Goal: Task Accomplishment & Management: Use online tool/utility

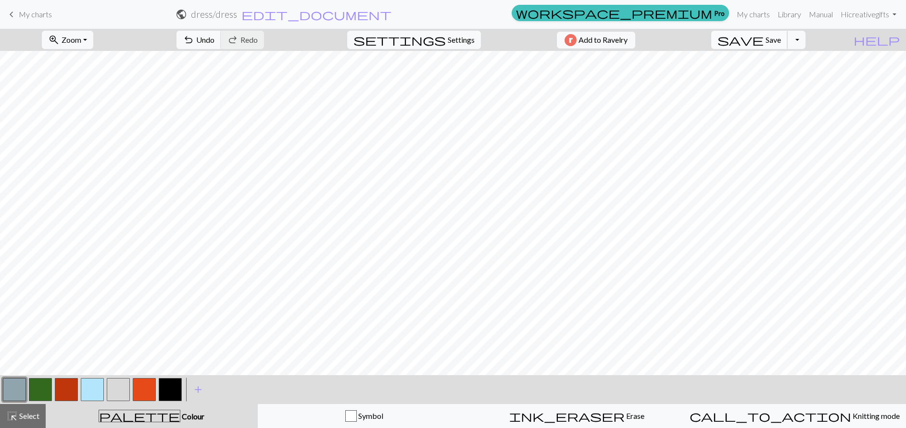
click at [781, 43] on span "Save" at bounding box center [772, 39] width 15 height 9
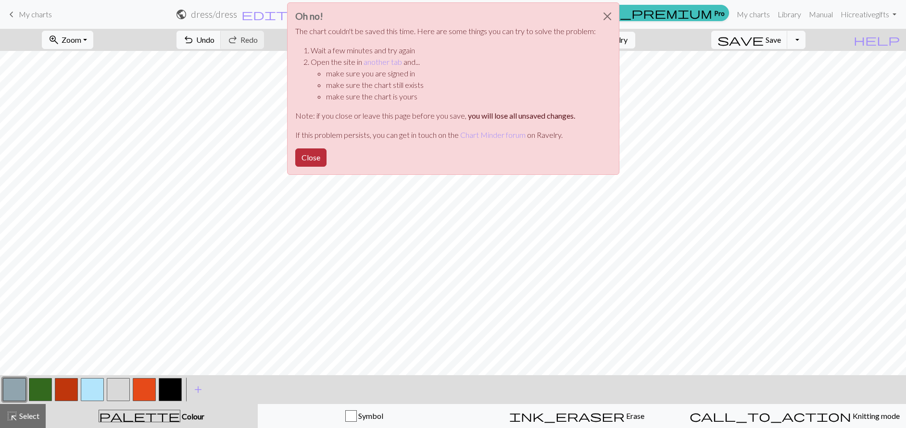
click at [322, 158] on button "Close" at bounding box center [310, 158] width 31 height 18
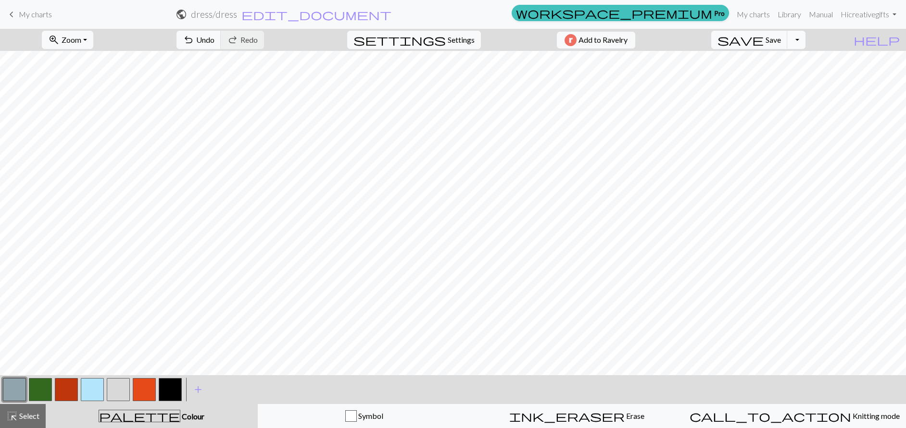
click at [805, 41] on button "Toggle Dropdown" at bounding box center [796, 40] width 18 height 18
click at [784, 64] on button "file_copy Save a copy" at bounding box center [725, 60] width 159 height 15
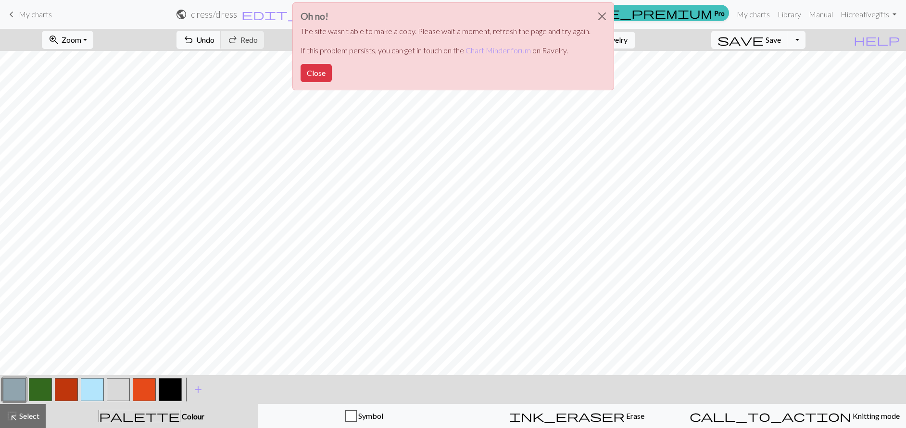
click at [816, 38] on div "Oh no! The site wasn't able to make a copy. Please wait a moment, refresh the p…" at bounding box center [453, 49] width 906 height 98
click at [817, 39] on div "Oh no! The site wasn't able to make a copy. Please wait a moment, refresh the p…" at bounding box center [453, 49] width 906 height 98
click at [599, 13] on button "Close" at bounding box center [601, 16] width 23 height 27
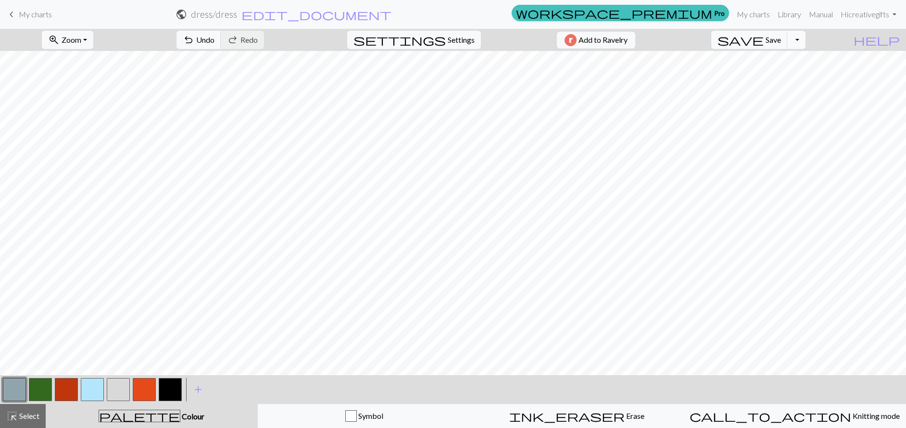
click at [805, 41] on button "Toggle Dropdown" at bounding box center [796, 40] width 18 height 18
click at [780, 78] on button "save_alt Download" at bounding box center [725, 76] width 159 height 15
click at [494, 16] on button "Close" at bounding box center [495, 16] width 23 height 27
click at [751, 17] on link "My charts" at bounding box center [753, 14] width 41 height 19
